Goal: Transaction & Acquisition: Purchase product/service

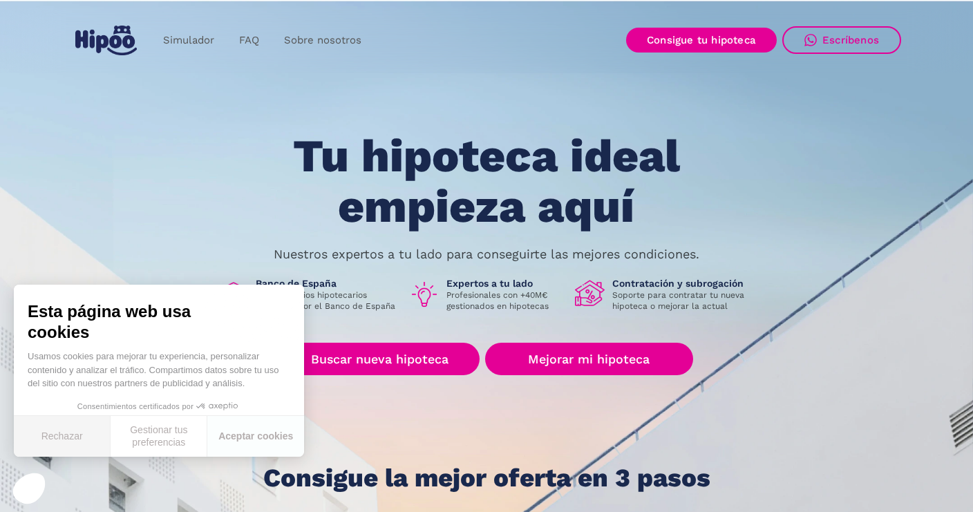
click at [104, 442] on button "Rechazar" at bounding box center [62, 436] width 97 height 41
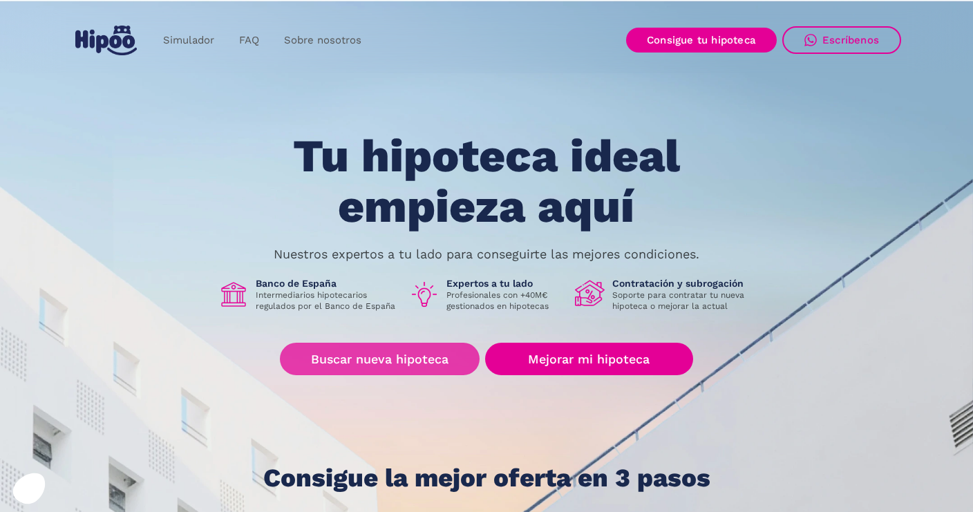
click at [345, 357] on link "Buscar nueva hipoteca" at bounding box center [380, 359] width 200 height 32
